Goal: Check status: Check status

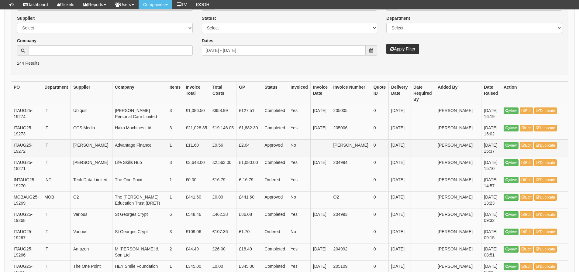
scroll to position [30, 0]
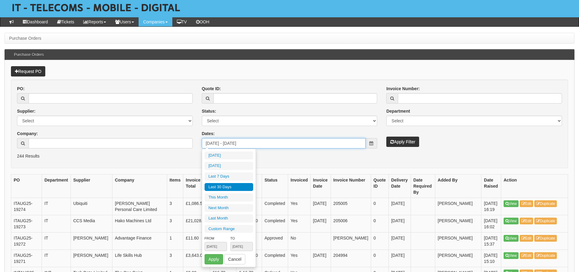
click at [247, 142] on input "2025-08-01 - 2025-08-31" at bounding box center [284, 143] width 164 height 10
type input "2025-09-28"
type input "2025-08-31"
type input "2025-09-29"
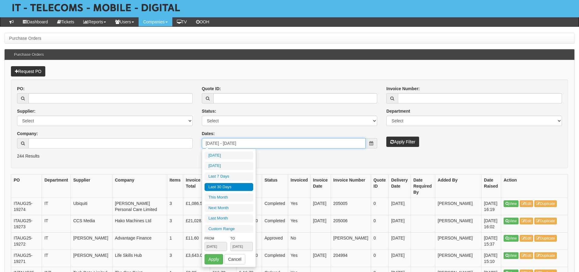
type input "[DATE]"
click at [235, 187] on li "Last 30 Days" at bounding box center [228, 187] width 49 height 8
type input "[DATE] - [DATE]"
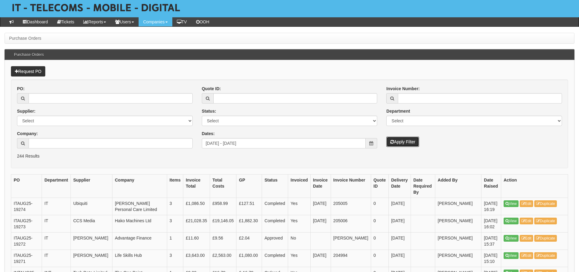
click at [394, 141] on button "Apply Filter" at bounding box center [402, 142] width 33 height 10
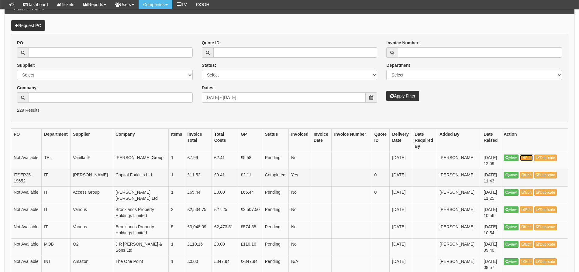
scroll to position [91, 0]
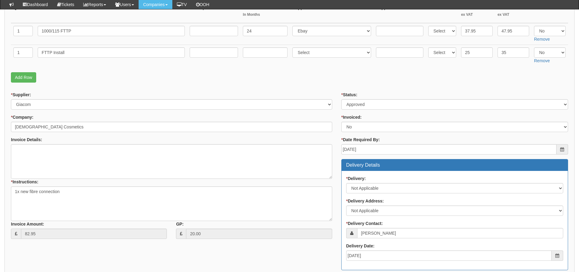
scroll to position [109, 0]
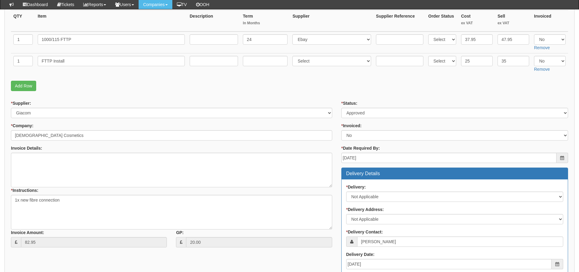
click at [164, 85] on p "Add Row" at bounding box center [289, 86] width 557 height 10
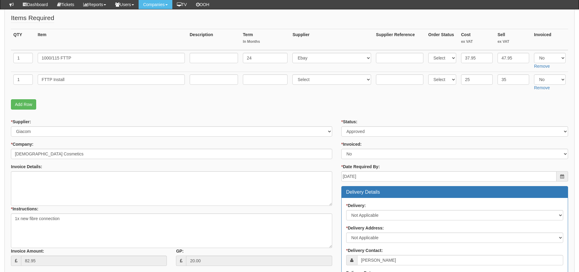
scroll to position [78, 0]
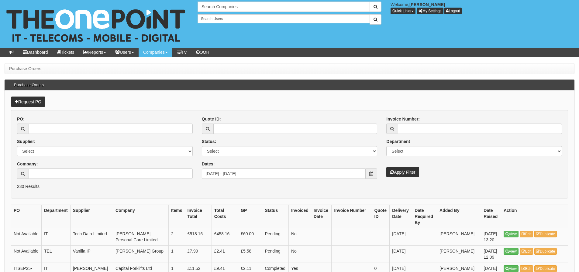
scroll to position [107, 0]
